Goal: Task Accomplishment & Management: Use online tool/utility

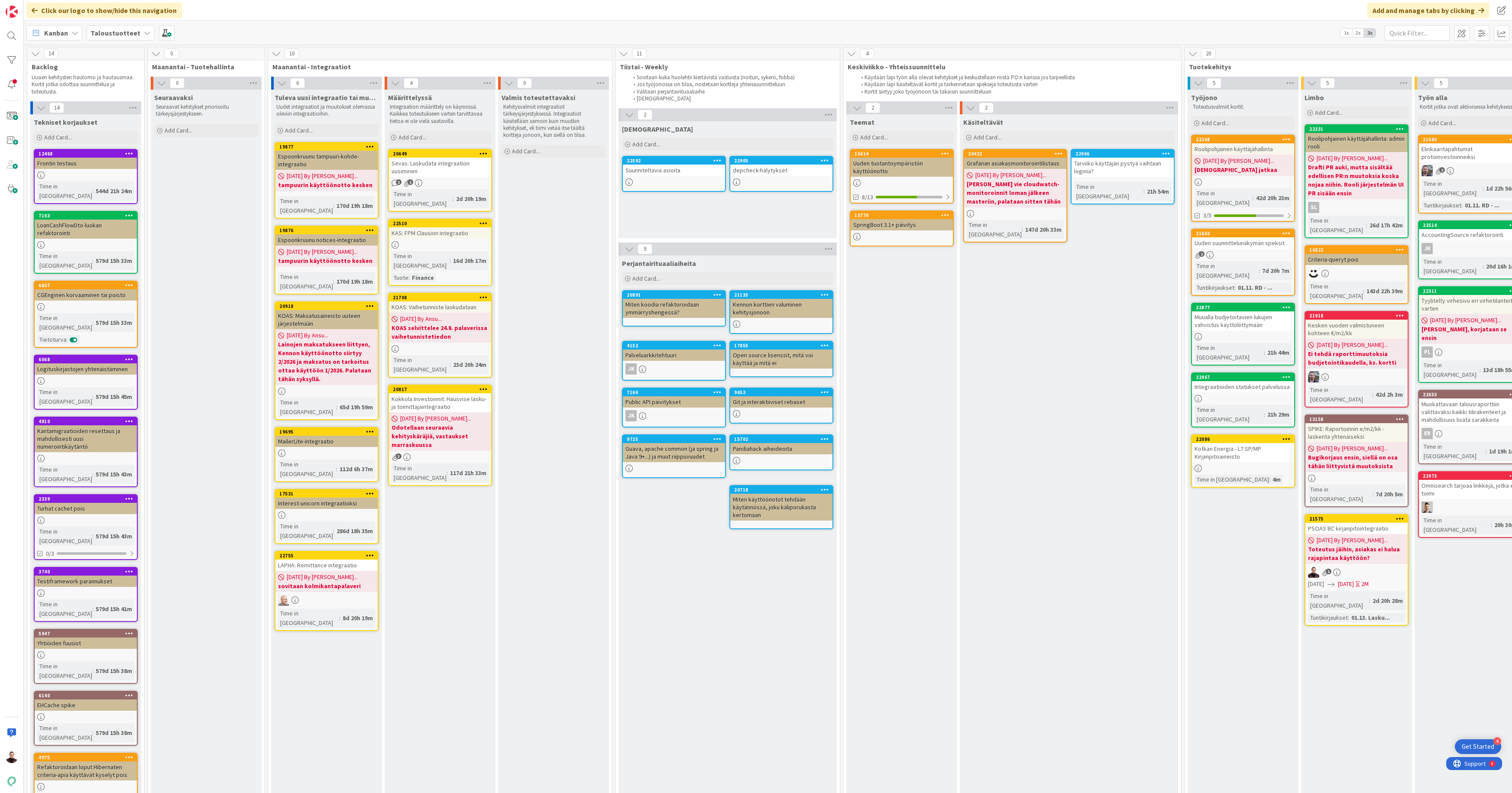
scroll to position [0, 411]
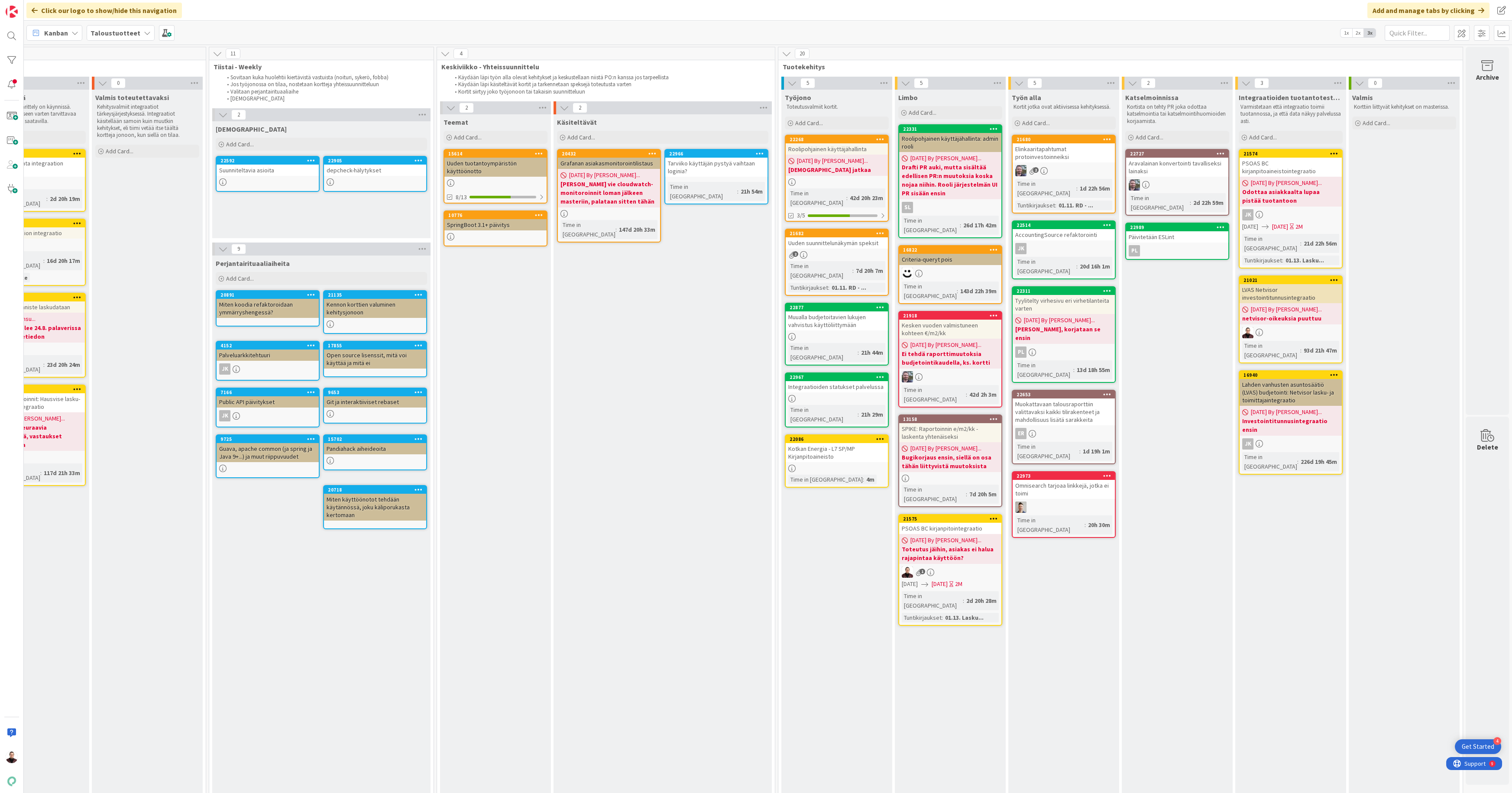
click at [830, 443] on div "Kotkan Energia - L7 SP/MP Kirjanpitoaineisto" at bounding box center [837, 453] width 102 height 19
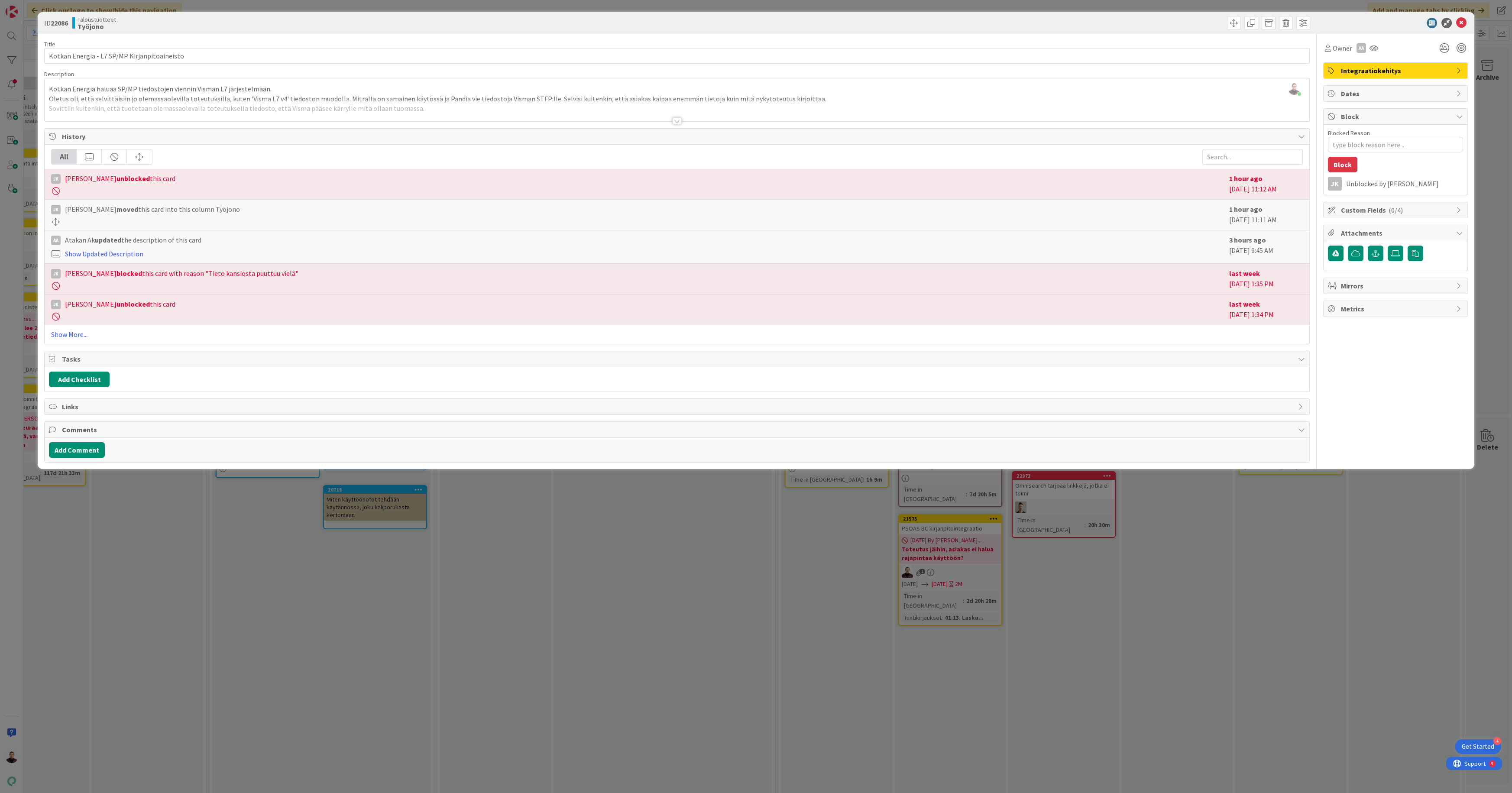
click at [675, 120] on div at bounding box center [677, 121] width 10 height 7
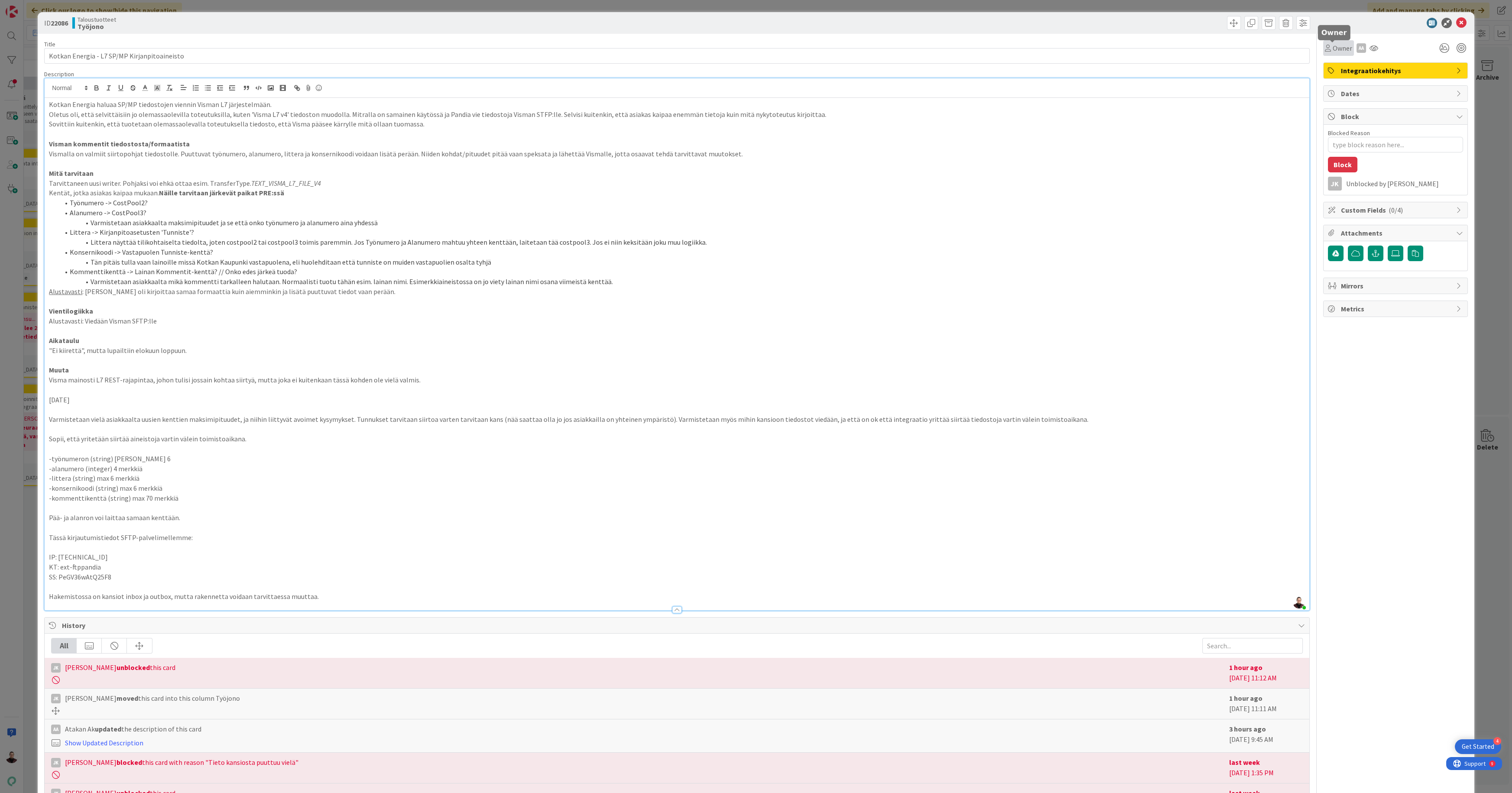
click at [1334, 47] on span "Owner" at bounding box center [1342, 48] width 19 height 10
click at [1359, 110] on span "[PERSON_NAME]" at bounding box center [1377, 112] width 42 height 13
click at [1481, 273] on div "ID 22086 Taloustuotteet Työjono Title 44 / 128 Kotkan Energia - L7 SP/MP Kirjan…" at bounding box center [756, 396] width 1512 height 793
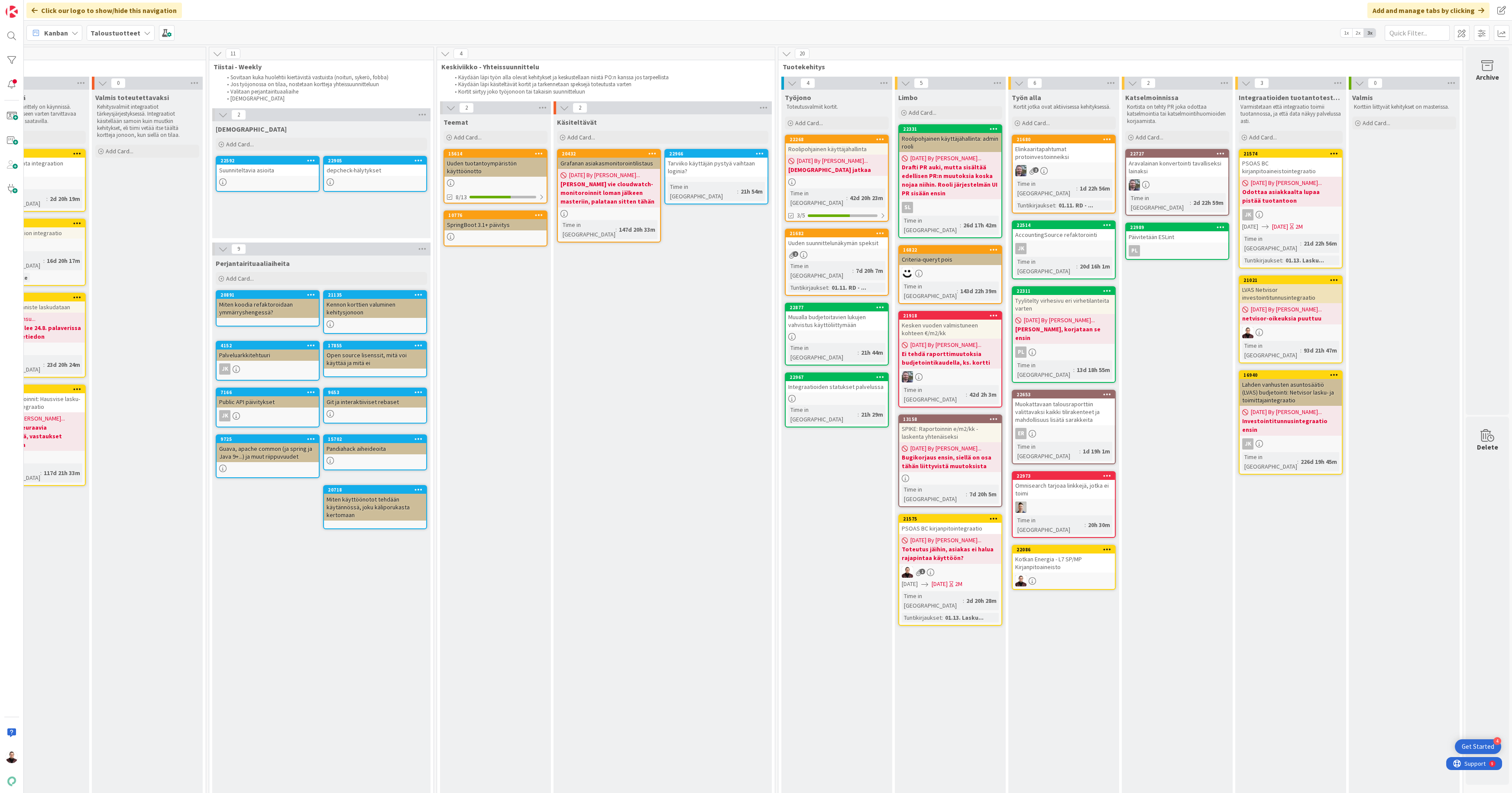
drag, startPoint x: 809, startPoint y: 398, endPoint x: 1509, endPoint y: 583, distance: 724.0
click at [1033, 554] on div "Kotkan Energia - L7 SP/MP Kirjanpitoaineisto" at bounding box center [1063, 563] width 102 height 19
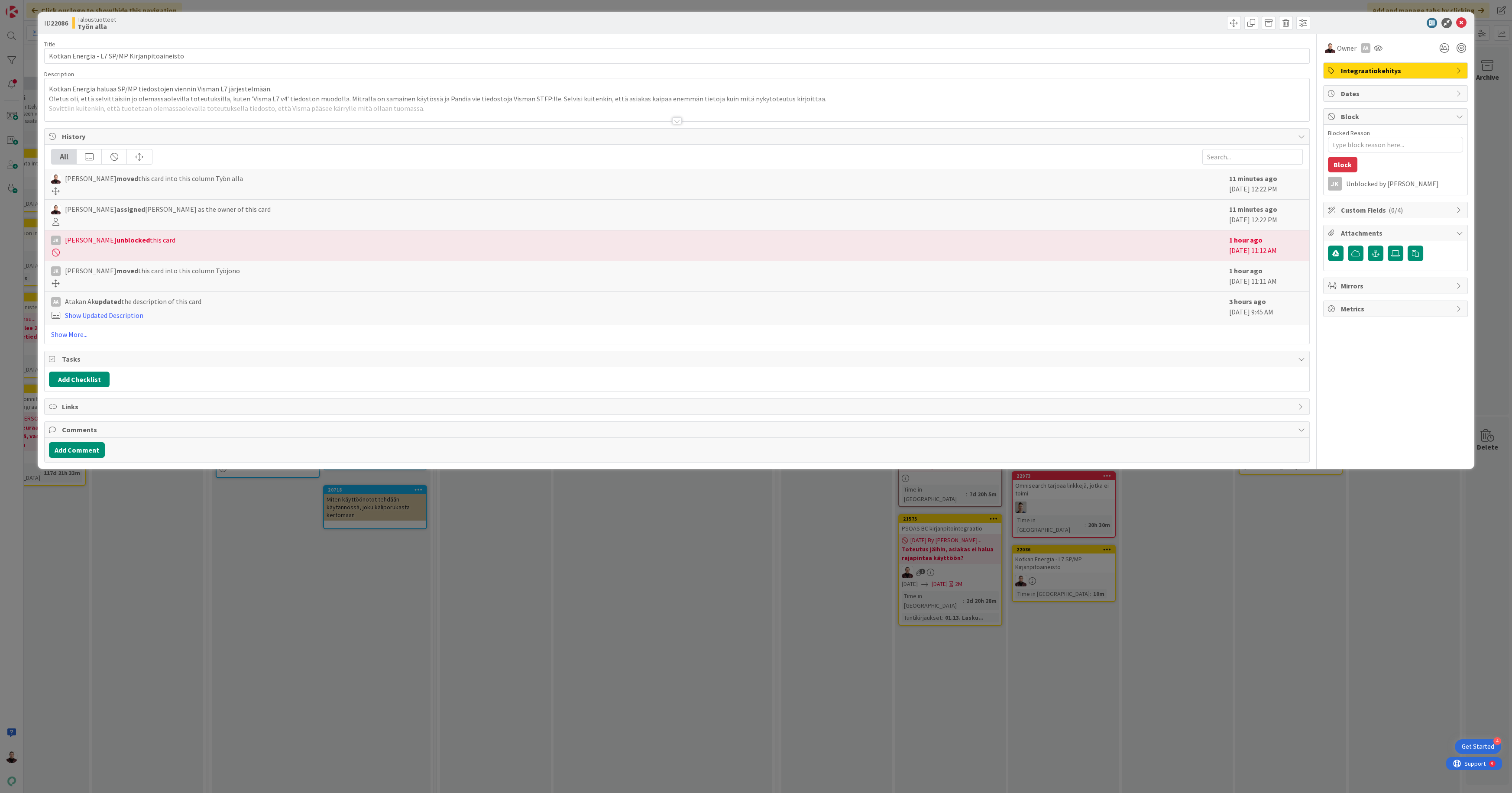
click at [677, 121] on div at bounding box center [677, 121] width 10 height 7
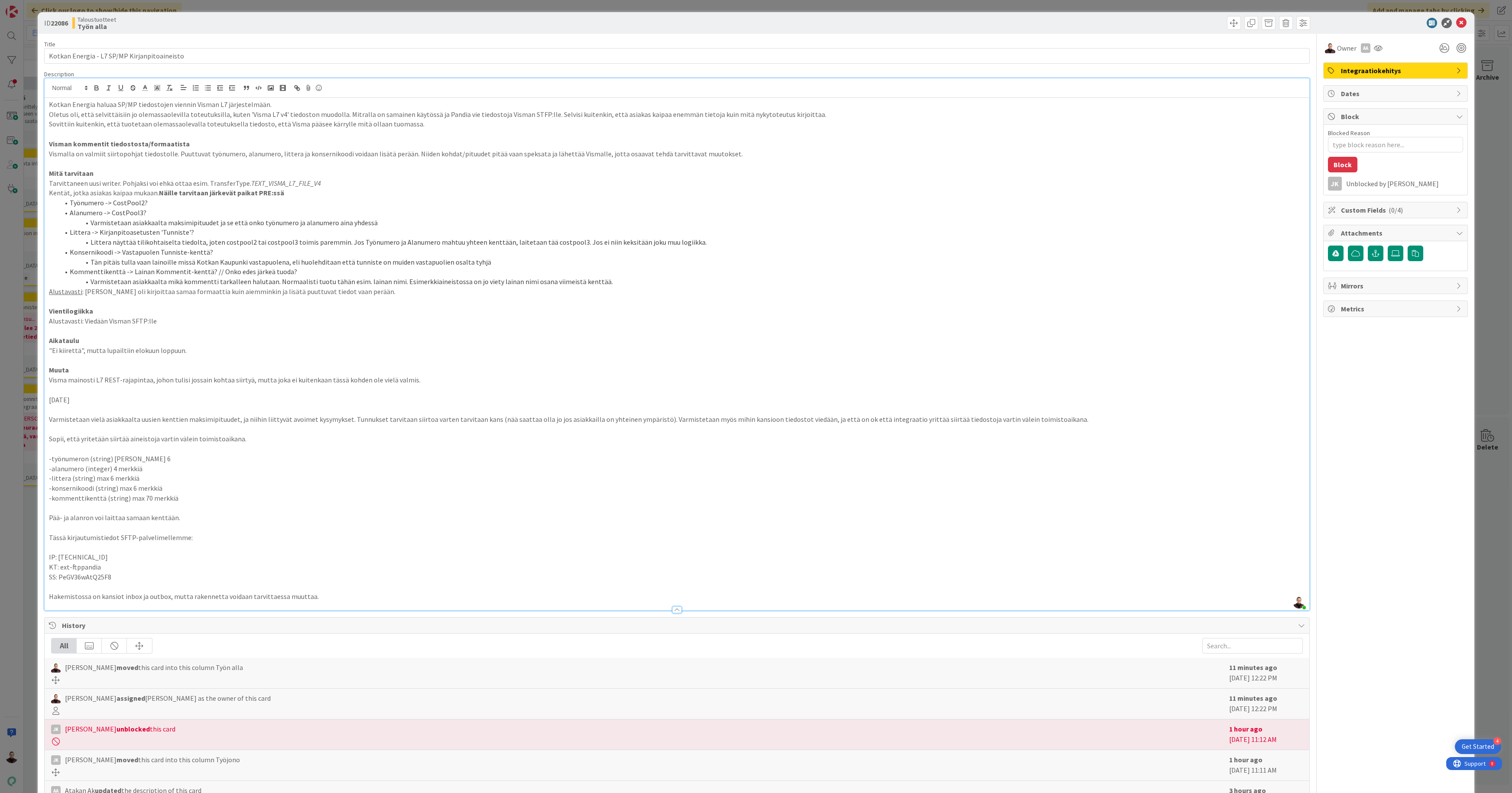
click at [266, 180] on em "TEXT_VISMA_L7_FILE_V4" at bounding box center [286, 183] width 70 height 8
click at [265, 180] on em "TEXT_VISMA_L7_FILE_V4" at bounding box center [286, 183] width 70 height 8
copy em "TEXT_VISMA_L7_FILE_V4"
drag, startPoint x: 154, startPoint y: 466, endPoint x: 78, endPoint y: 464, distance: 76.0
click at [47, 459] on div "Kotkan Energia haluaa SP/MP tiedostojen viennin Visman L7 järjestelmään. Oletus…" at bounding box center [677, 354] width 1264 height 513
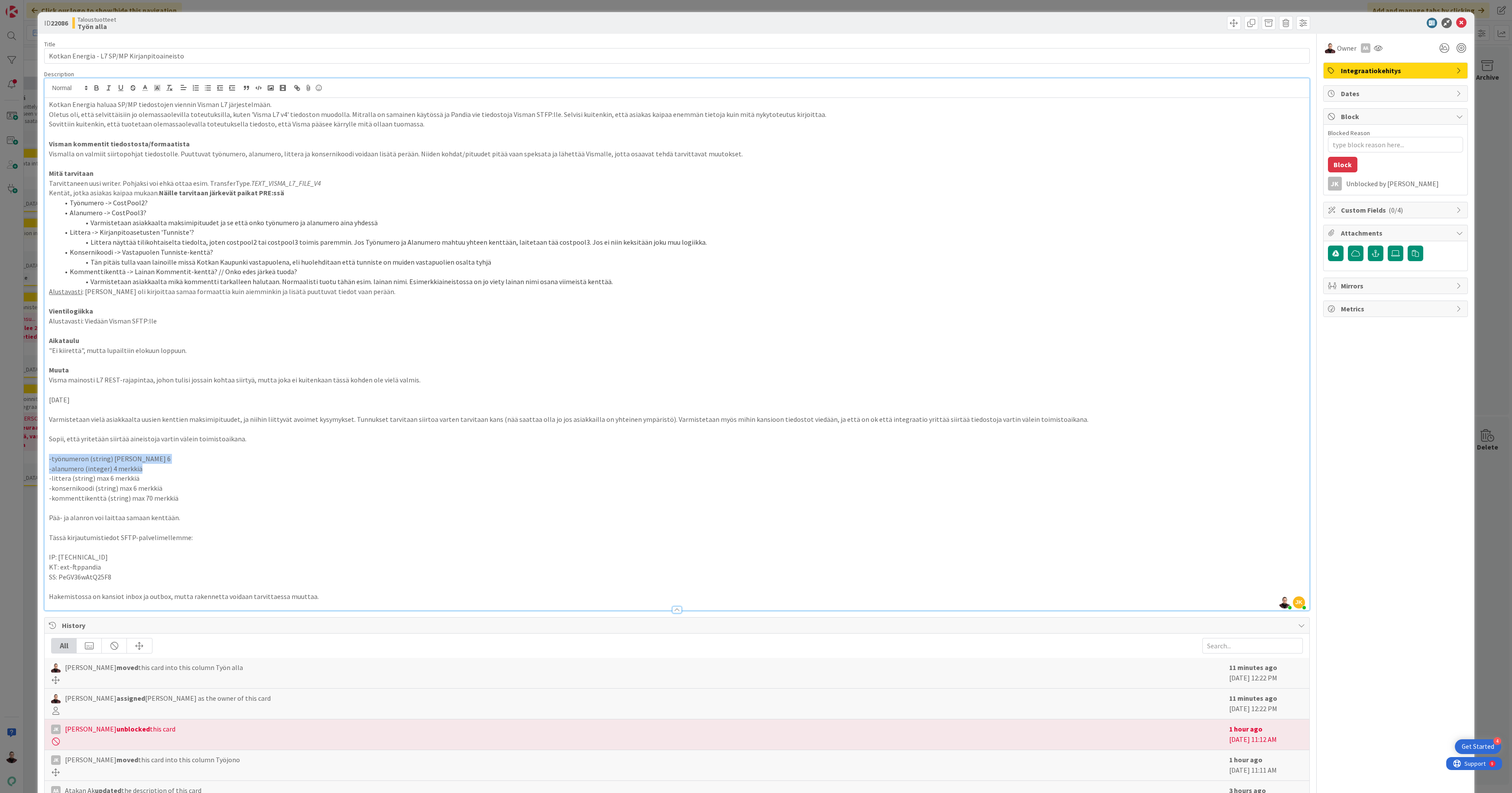
copy div "-työnumeron (string) max merkkimäärä 6 -alanumero (integer) 4 merkkiä"
type textarea "x"
